Goal: Task Accomplishment & Management: Manage account settings

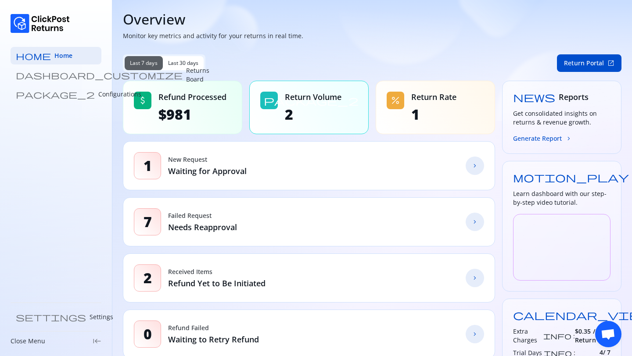
click at [186, 73] on p "Returns Board" at bounding box center [197, 75] width 23 height 18
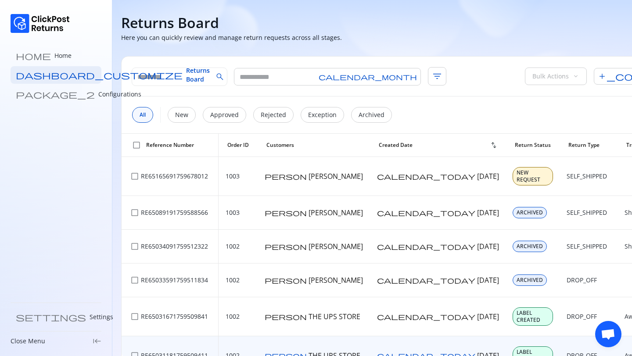
click at [97, 341] on span "keyboard_tab_rtl" at bounding box center [97, 341] width 9 height 9
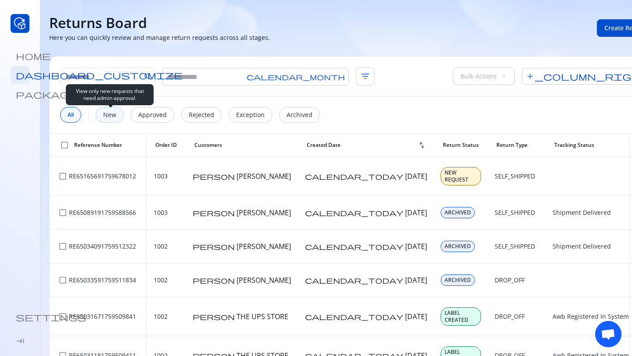
click at [115, 116] on p "New" at bounding box center [109, 115] width 13 height 9
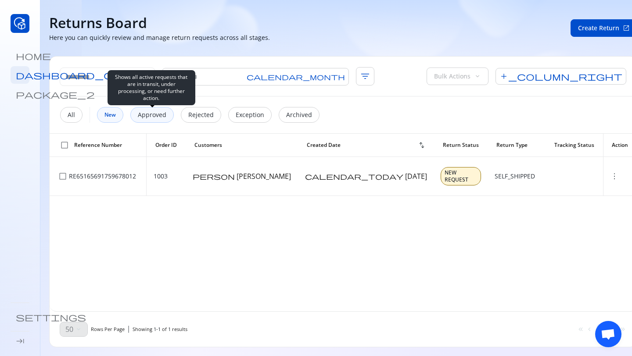
click at [150, 111] on p "Approved" at bounding box center [152, 115] width 29 height 9
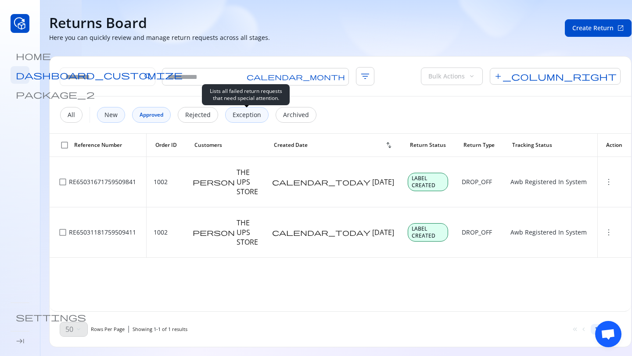
click at [254, 120] on div "Exception" at bounding box center [246, 115] width 43 height 16
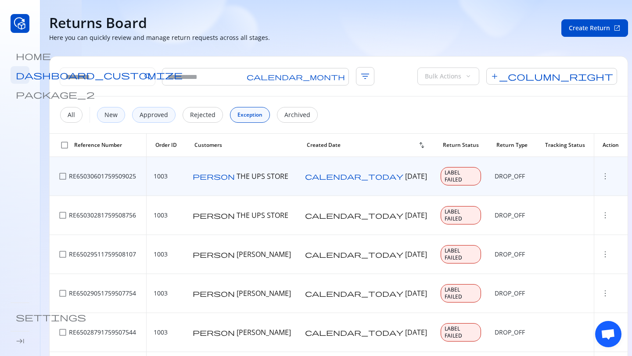
click at [601, 173] on span "more_vert" at bounding box center [605, 176] width 9 height 9
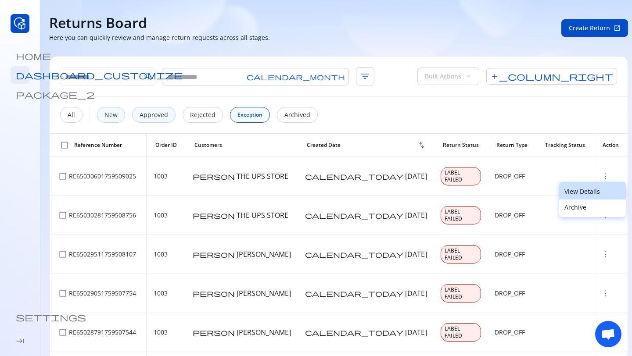
click at [588, 191] on p "View Details" at bounding box center [592, 191] width 56 height 9
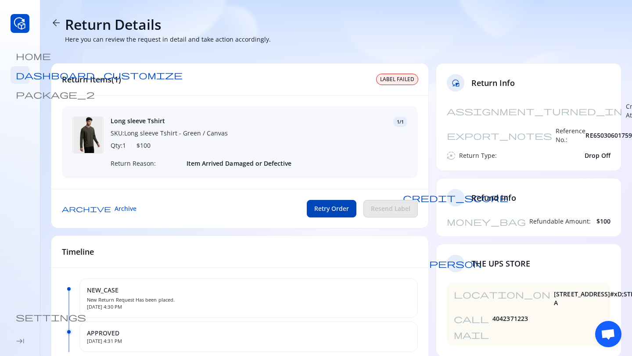
click at [326, 202] on button "Retry Order" at bounding box center [332, 209] width 50 height 18
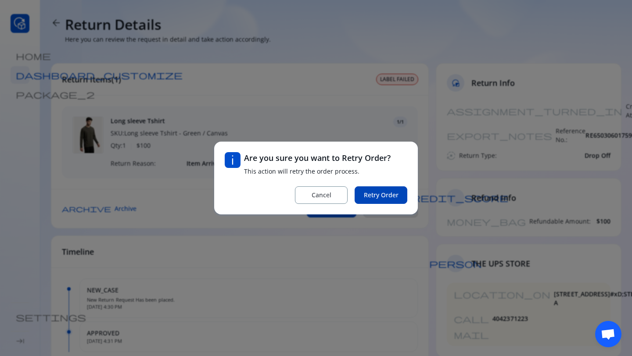
click at [381, 198] on span "Retry Order" at bounding box center [381, 195] width 35 height 9
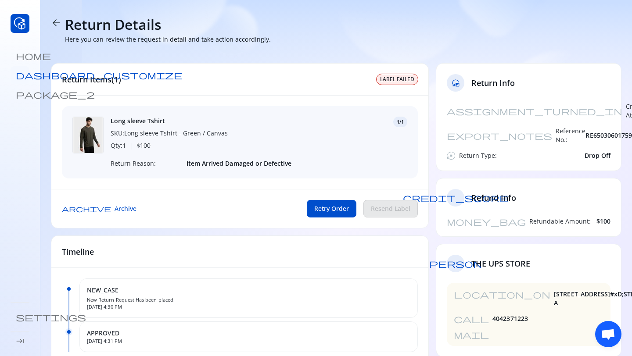
click at [19, 74] on span "dashboard_customize" at bounding box center [99, 75] width 167 height 9
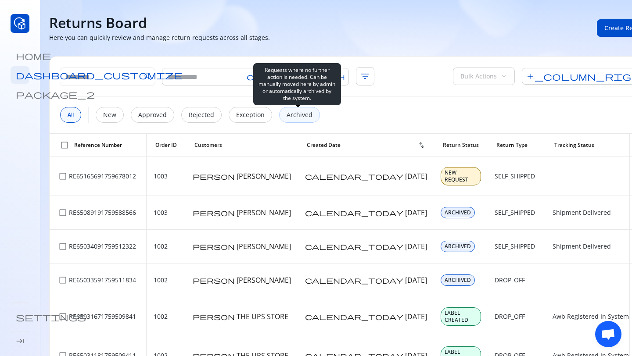
click at [287, 117] on p "Archived" at bounding box center [300, 115] width 26 height 9
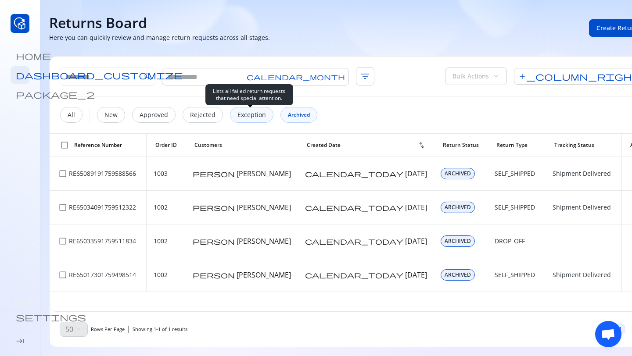
click at [239, 119] on p "Exception" at bounding box center [251, 115] width 29 height 9
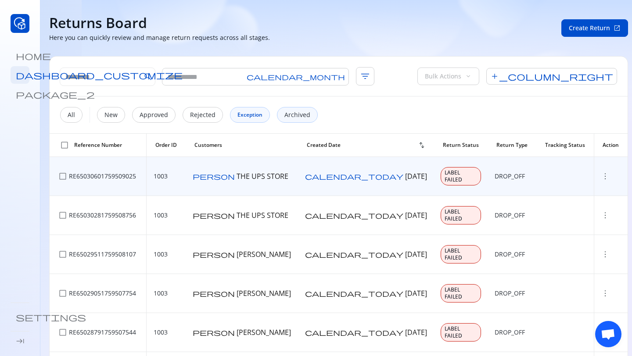
click at [601, 175] on span "more_vert" at bounding box center [605, 176] width 9 height 9
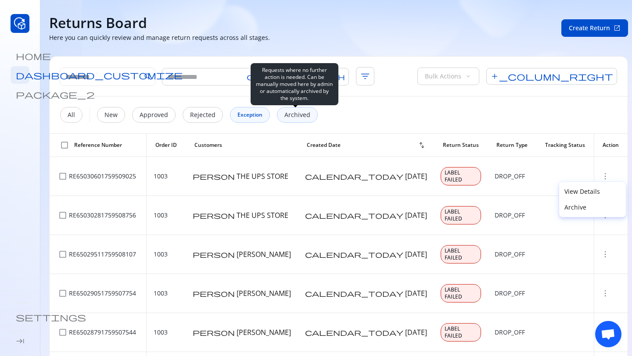
click at [285, 120] on div "Archived" at bounding box center [297, 115] width 41 height 16
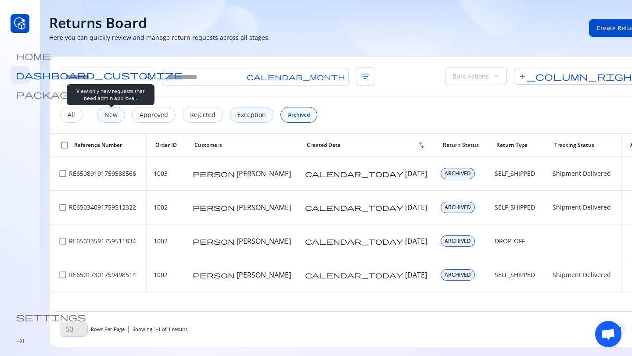
click at [108, 118] on p "New" at bounding box center [110, 115] width 13 height 9
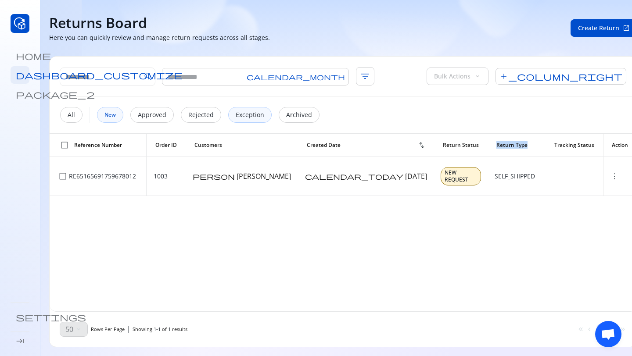
drag, startPoint x: 454, startPoint y: 144, endPoint x: 490, endPoint y: 144, distance: 36.0
click at [496, 144] on div "Return Type" at bounding box center [516, 145] width 40 height 7
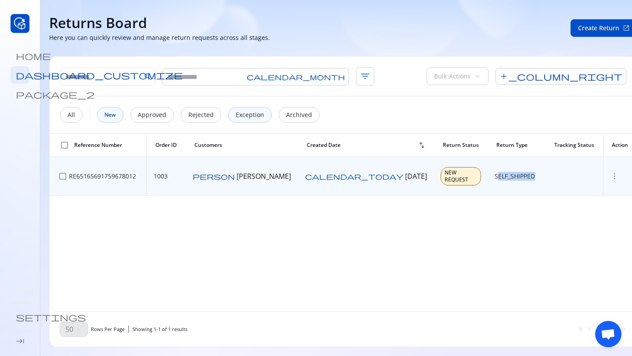
drag, startPoint x: 456, startPoint y: 170, endPoint x: 505, endPoint y: 170, distance: 49.2
click at [505, 172] on div "SELF_SHIPPED" at bounding box center [517, 176] width 44 height 9
click at [610, 173] on span "more_vert" at bounding box center [614, 176] width 9 height 9
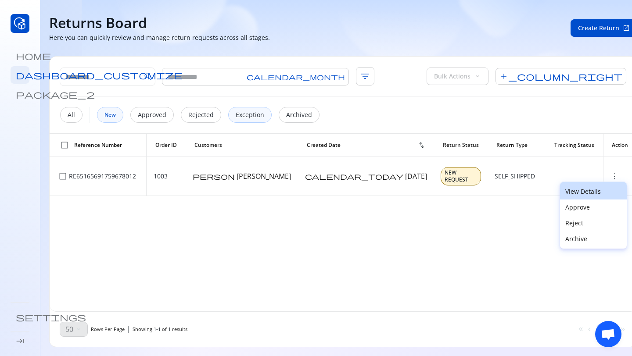
click at [580, 195] on p "View Details" at bounding box center [593, 191] width 56 height 9
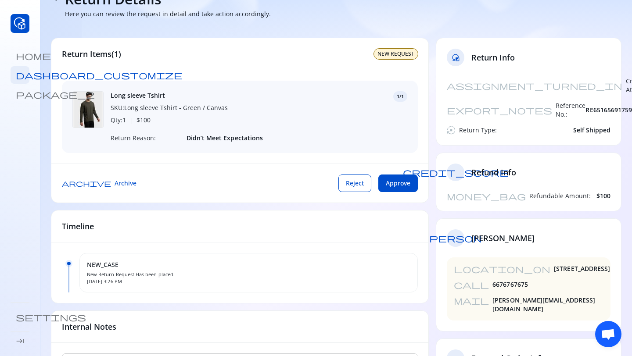
scroll to position [14, 0]
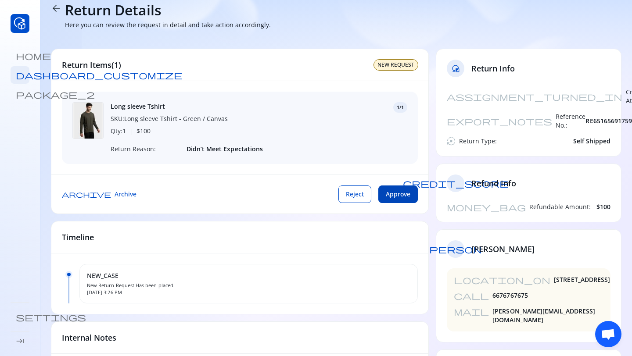
click at [399, 196] on span "Approve" at bounding box center [398, 194] width 25 height 9
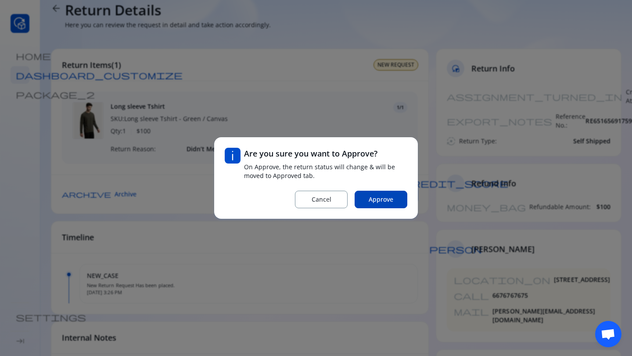
click at [384, 202] on span "Approve" at bounding box center [381, 199] width 25 height 9
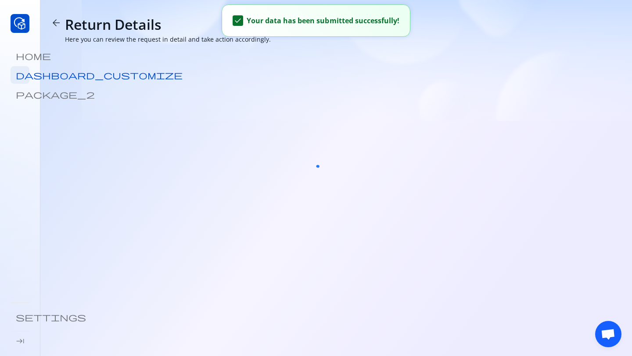
scroll to position [0, 0]
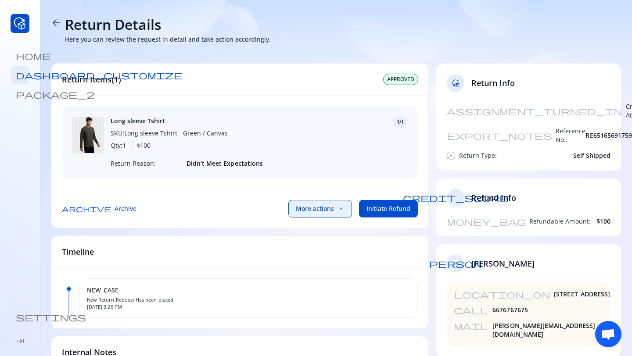
click at [344, 210] on span "keyboard_arrow_down" at bounding box center [341, 208] width 7 height 7
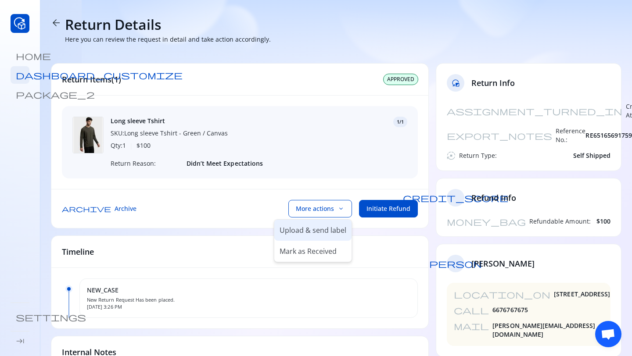
click at [311, 236] on li "Upload & send label" at bounding box center [312, 230] width 77 height 21
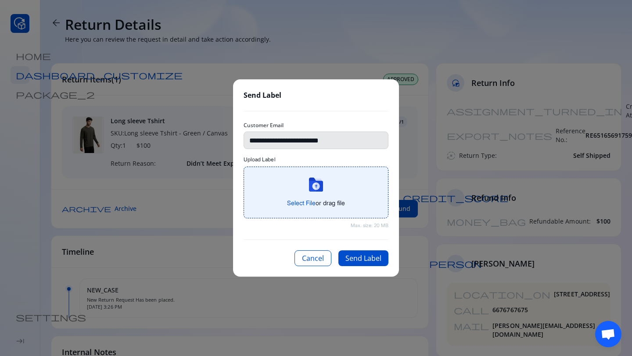
click at [305, 205] on span "Select File" at bounding box center [301, 202] width 29 height 7
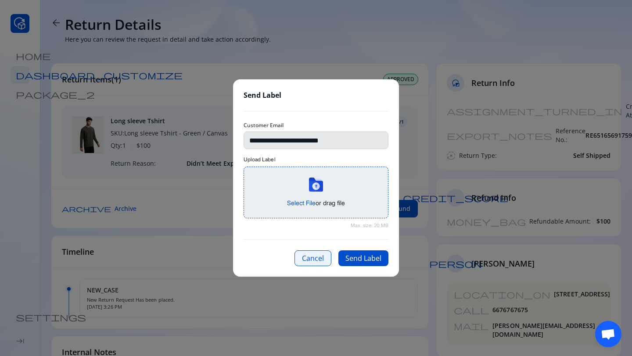
click at [312, 263] on button "Cancel" at bounding box center [313, 259] width 37 height 16
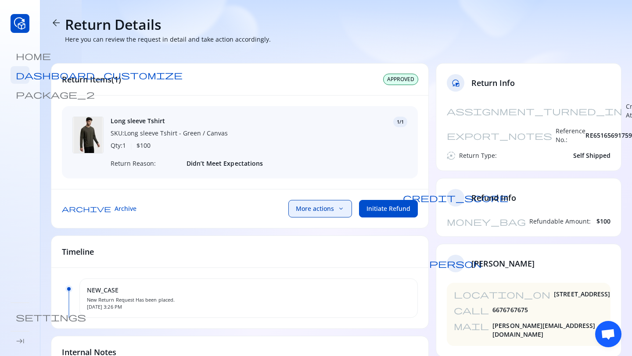
click at [339, 211] on span "keyboard_arrow_down" at bounding box center [341, 208] width 7 height 7
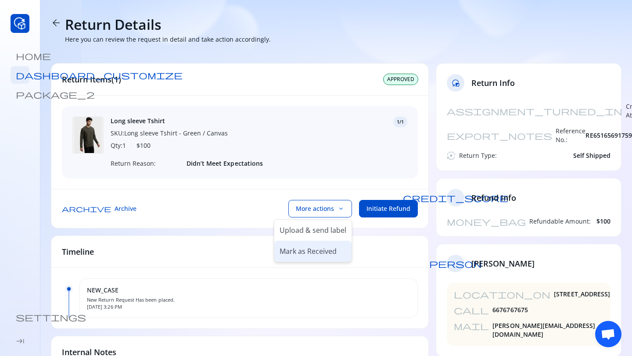
click at [323, 254] on p "Mark as Received" at bounding box center [308, 251] width 57 height 11
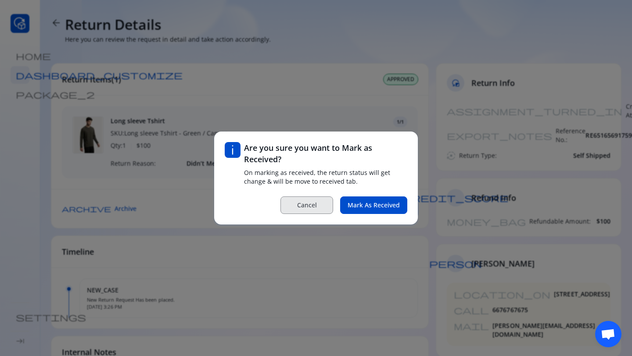
click at [317, 203] on button "Cancel" at bounding box center [306, 206] width 53 height 18
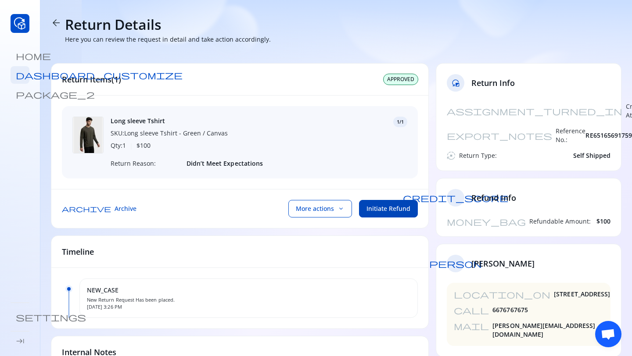
click at [380, 212] on span "Initiate Refund" at bounding box center [388, 209] width 44 height 9
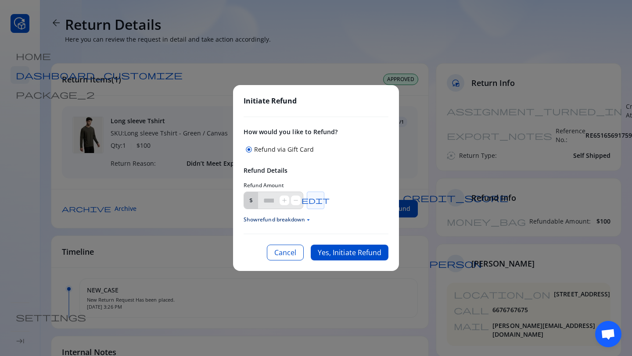
click at [324, 202] on button "edit" at bounding box center [316, 201] width 18 height 18
click at [273, 203] on input "***" at bounding box center [268, 200] width 21 height 17
click at [278, 202] on input "***" at bounding box center [268, 200] width 21 height 17
type input "***"
click at [297, 220] on span "Show refund breakdown arrow_drop_down" at bounding box center [316, 219] width 145 height 7
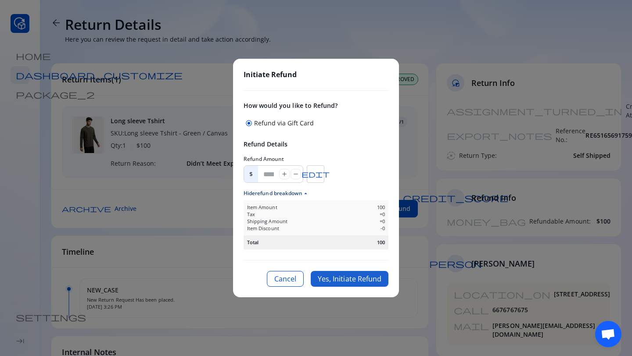
click at [345, 278] on button "Yes, Initiate Refund" at bounding box center [350, 279] width 78 height 16
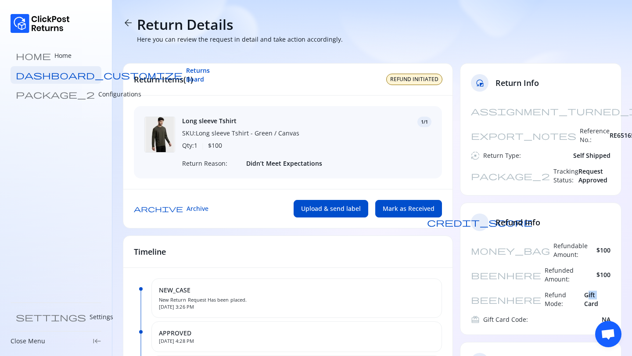
drag, startPoint x: 588, startPoint y: 255, endPoint x: 624, endPoint y: 255, distance: 36.4
click at [620, 255] on div "money_bag Refundable Amount: $100 beenhere Refunded Amount: $100 beenhere Refun…" at bounding box center [540, 288] width 161 height 93
drag, startPoint x: 595, startPoint y: 268, endPoint x: 631, endPoint y: 268, distance: 36.4
click at [631, 268] on section "arrow_back Return Details Here you can review the request in detail and take ac…" at bounding box center [372, 298] width 520 height 597
click at [345, 212] on span "Upload & send label" at bounding box center [331, 209] width 60 height 9
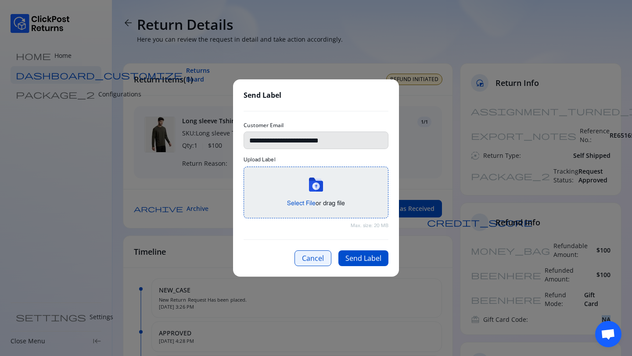
click at [320, 258] on button "Cancel" at bounding box center [313, 259] width 37 height 16
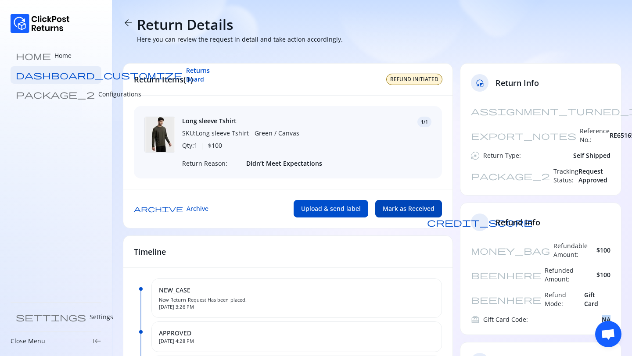
click at [410, 212] on span "Mark as Received" at bounding box center [409, 209] width 52 height 9
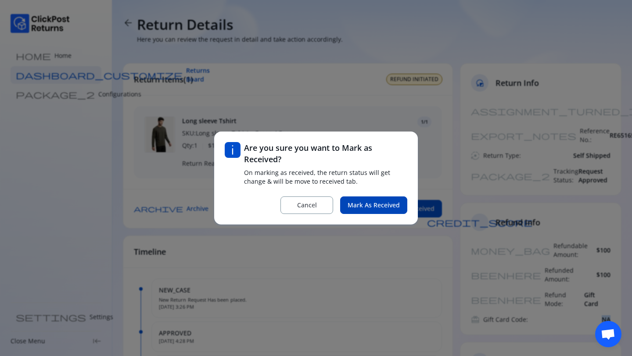
click at [373, 208] on span "Mark as Received" at bounding box center [374, 205] width 52 height 9
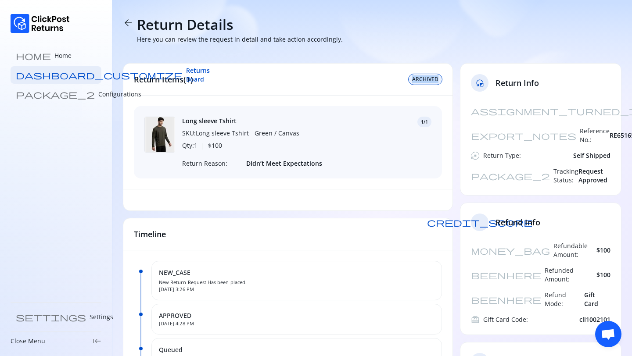
drag, startPoint x: 404, startPoint y: 73, endPoint x: 446, endPoint y: 87, distance: 43.9
click at [446, 87] on div "Return Items(1) ARCHIVED" at bounding box center [287, 80] width 329 height 32
click at [127, 20] on span "arrow_back" at bounding box center [128, 23] width 11 height 11
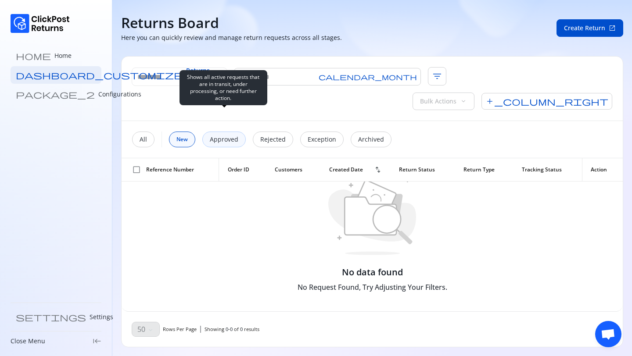
click at [231, 135] on p "Approved" at bounding box center [224, 139] width 29 height 9
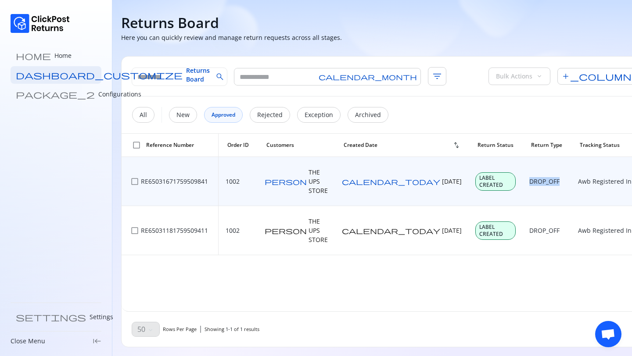
drag, startPoint x: 455, startPoint y: 176, endPoint x: 484, endPoint y: 176, distance: 28.5
click at [529, 177] on p "DROP_OFF" at bounding box center [544, 181] width 30 height 9
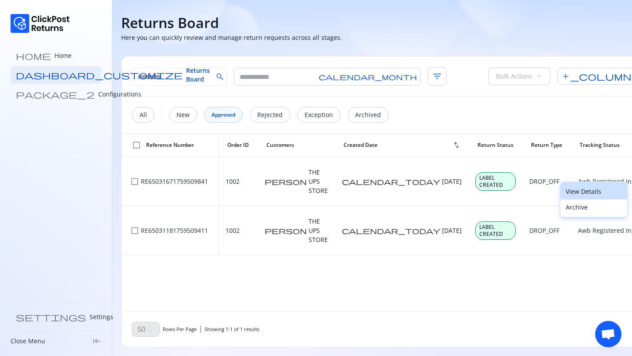
click at [583, 195] on p "View Details" at bounding box center [594, 191] width 56 height 9
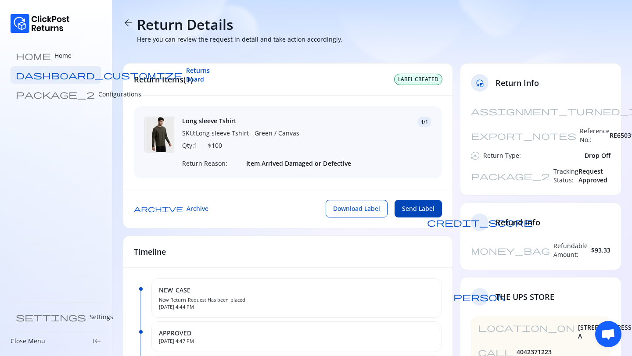
click at [422, 209] on span "Send Label" at bounding box center [418, 209] width 32 height 9
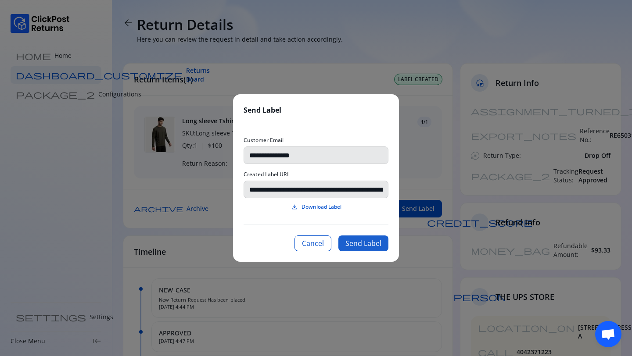
click at [352, 246] on button "Send Label" at bounding box center [363, 244] width 50 height 16
click at [309, 241] on button "Cancel" at bounding box center [313, 244] width 37 height 16
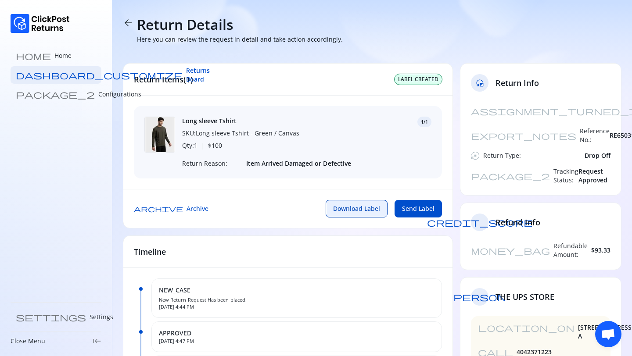
click at [354, 214] on button "Download Label" at bounding box center [357, 209] width 62 height 18
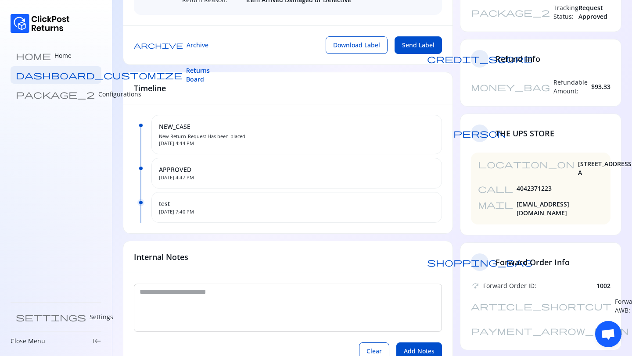
scroll to position [167, 0]
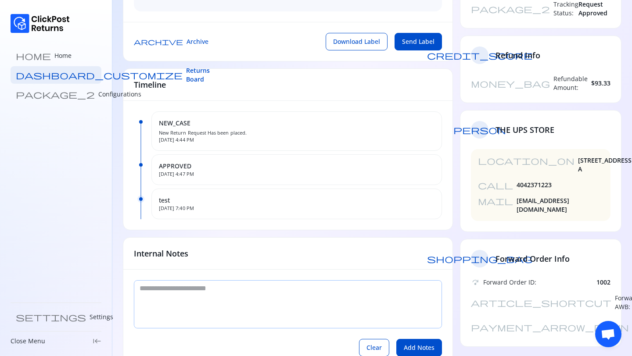
click at [174, 293] on textarea at bounding box center [287, 304] width 307 height 47
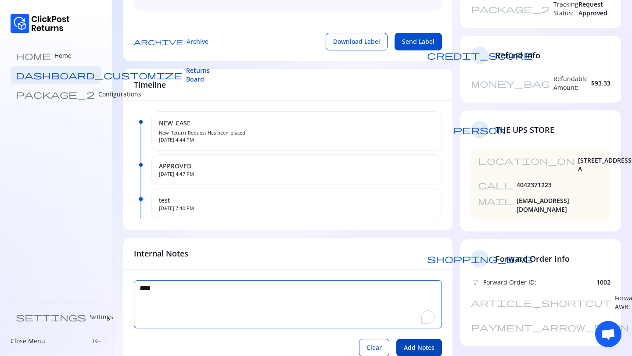
type textarea "****"
click at [414, 344] on span "Add Notes" at bounding box center [419, 348] width 31 height 9
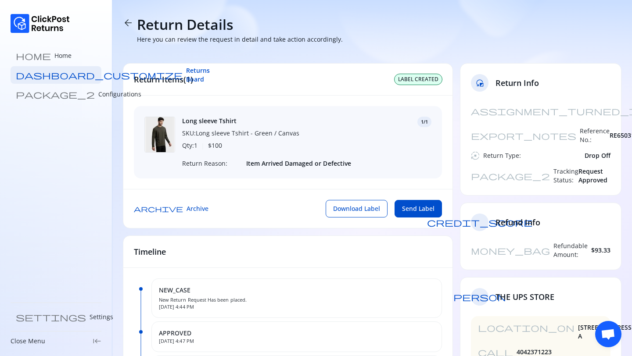
click at [125, 21] on span "arrow_back" at bounding box center [128, 23] width 11 height 11
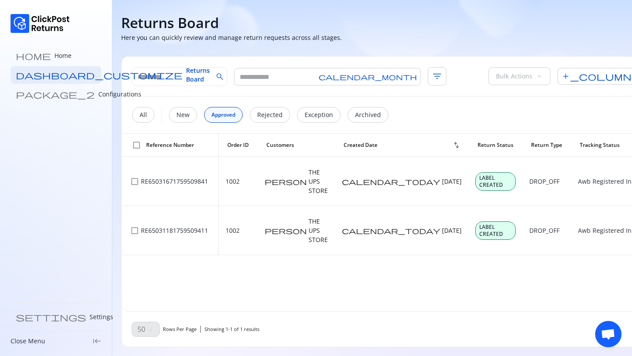
click at [96, 339] on span "keyboard_tab_rtl" at bounding box center [97, 341] width 9 height 9
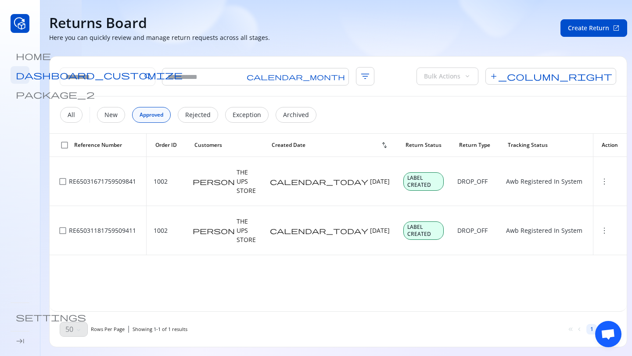
click at [280, 74] on div "search calendar_month filter_list" at bounding box center [217, 76] width 314 height 18
click at [356, 75] on span "filter_list" at bounding box center [365, 76] width 18 height 18
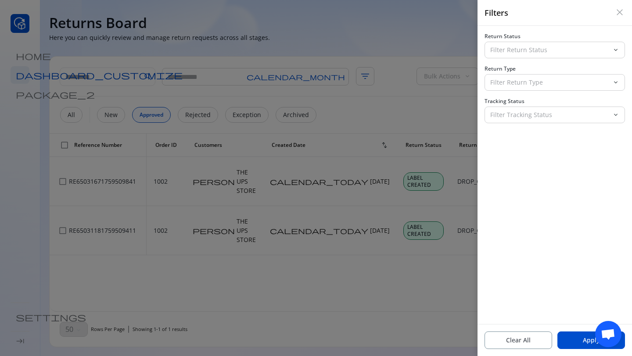
click at [620, 9] on span "close" at bounding box center [619, 12] width 11 height 11
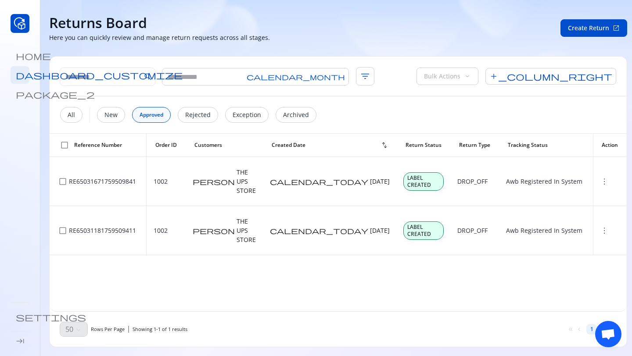
click at [66, 144] on span "check_box_outline_blank" at bounding box center [64, 145] width 9 height 9
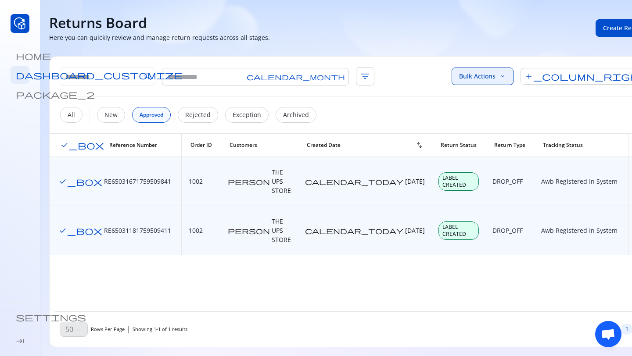
click at [514, 74] on button "Bulk Actions keyboard_arrow_down" at bounding box center [483, 77] width 62 height 18
click at [497, 69] on div "search calendar_month filter_list Bulk Actions keyboard_arrow_down Approve Reje…" at bounding box center [356, 77] width 612 height 40
click at [609, 80] on span "add_column_right" at bounding box center [586, 76] width 131 height 17
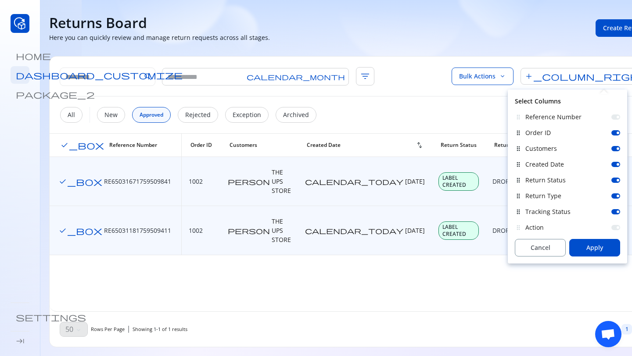
click at [617, 164] on div at bounding box center [618, 164] width 3 height 3
click at [618, 183] on div "Return Status" at bounding box center [572, 180] width 95 height 9
click at [615, 184] on div "Return Status" at bounding box center [572, 180] width 95 height 9
click at [616, 178] on div at bounding box center [615, 180] width 9 height 5
click at [607, 246] on button "Apply" at bounding box center [594, 248] width 51 height 18
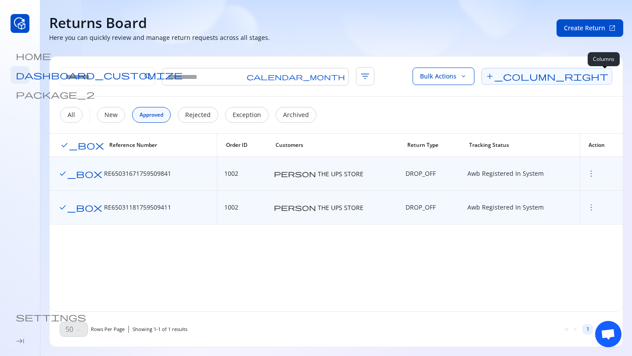
click at [604, 77] on span "add_column_right" at bounding box center [546, 76] width 131 height 17
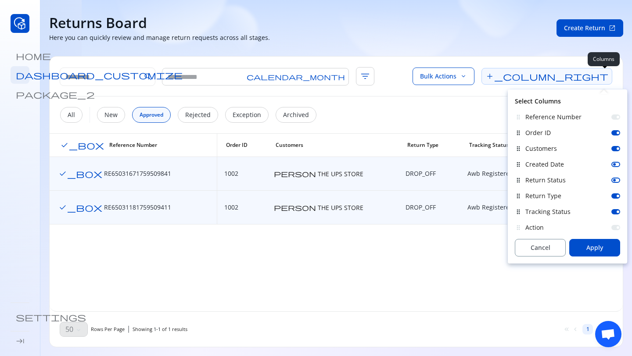
click at [604, 77] on span "add_column_right" at bounding box center [546, 76] width 131 height 17
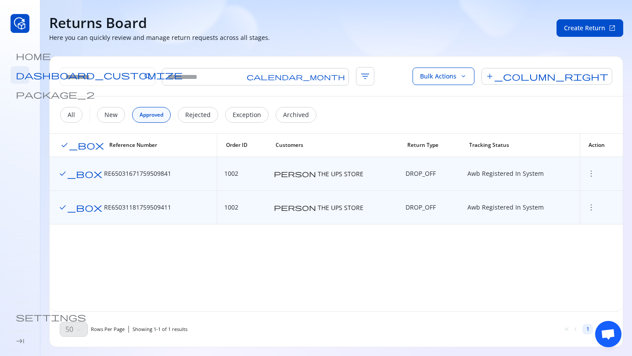
click at [614, 335] on span "Open chat" at bounding box center [608, 335] width 14 height 12
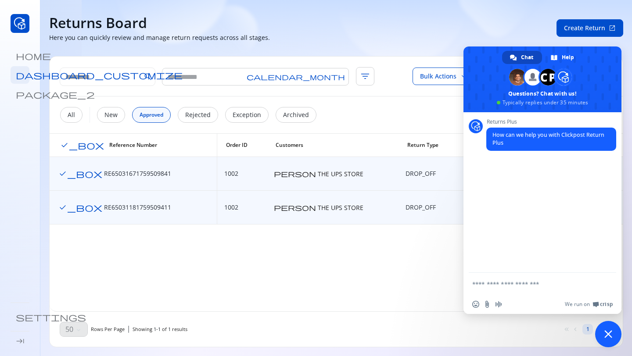
click at [522, 282] on textarea "Compose your message..." at bounding box center [532, 284] width 121 height 8
click at [609, 337] on span "Close chat" at bounding box center [608, 335] width 8 height 8
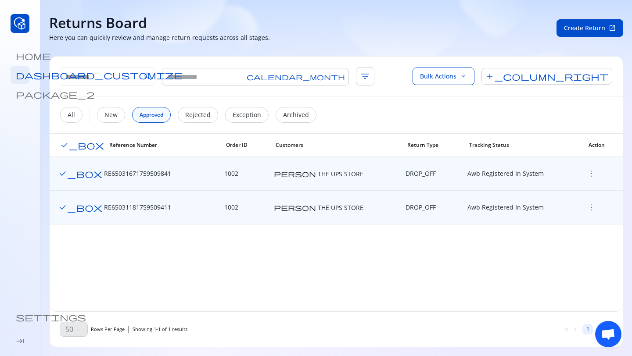
click at [4, 347] on div "home dashboard_customize package_2 settings keyboard_tab" at bounding box center [20, 178] width 40 height 356
